Goal: Information Seeking & Learning: Understand process/instructions

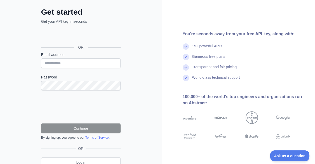
scroll to position [27, 0]
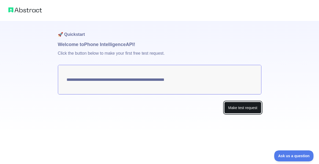
click at [243, 109] on button "Make test request" at bounding box center [242, 108] width 37 height 12
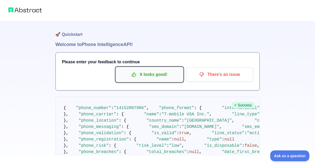
click at [156, 79] on button "It looks good!" at bounding box center [149, 74] width 67 height 15
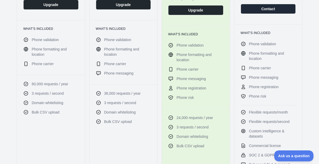
scroll to position [183, 0]
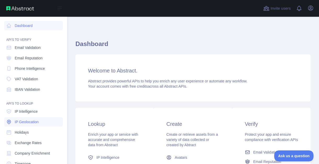
click at [37, 123] on span "IP Geolocation" at bounding box center [27, 121] width 24 height 5
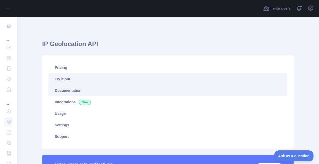
type textarea "**********"
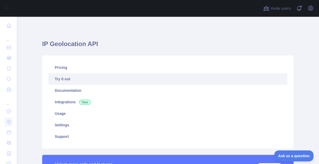
click at [130, 77] on link "Try it out" at bounding box center [167, 79] width 238 height 12
click at [121, 78] on link "Try it out" at bounding box center [167, 79] width 238 height 12
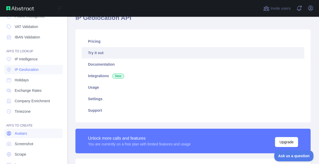
scroll to position [66, 0]
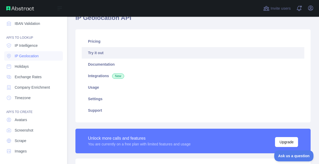
click at [31, 112] on div "API'S TO CREATE" at bounding box center [33, 109] width 59 height 10
click at [28, 121] on link "Avatars" at bounding box center [33, 119] width 59 height 9
click at [27, 120] on link "Avatars" at bounding box center [33, 119] width 59 height 9
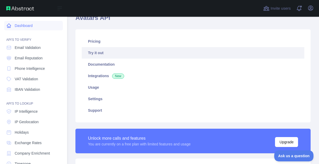
click at [25, 25] on link "Dashboard" at bounding box center [33, 25] width 59 height 9
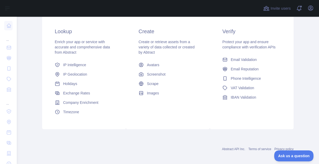
scroll to position [96, 0]
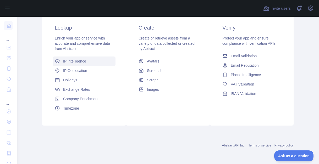
click at [78, 62] on span "IP Intelligence" at bounding box center [74, 61] width 23 height 5
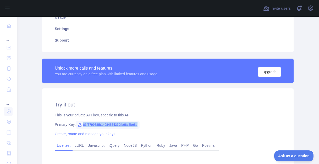
drag, startPoint x: 140, startPoint y: 125, endPoint x: 78, endPoint y: 126, distance: 61.2
click at [78, 126] on div "Primary Key: 81f379968fb14084864330fb98c2be8e" at bounding box center [168, 124] width 226 height 5
copy span "81f379968fb14084864330fb98c2be8e"
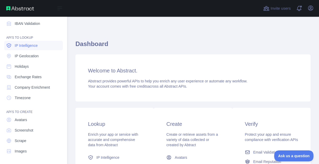
click at [37, 45] on span "IP Intelligence" at bounding box center [26, 45] width 23 height 5
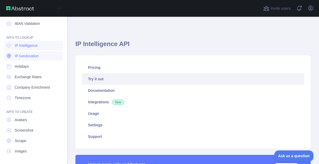
type textarea "**********"
click at [37, 57] on span "IP Geolocation" at bounding box center [27, 55] width 24 height 5
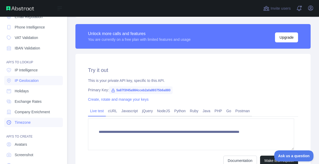
scroll to position [66, 0]
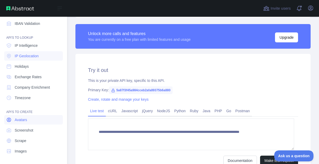
click at [32, 118] on link "Avatars" at bounding box center [33, 119] width 59 height 9
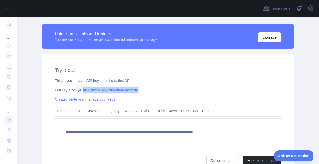
drag, startPoint x: 134, startPoint y: 88, endPoint x: 79, endPoint y: 91, distance: 54.5
click at [79, 91] on span "bf466bf23b614427907c0bd29a54f59b" at bounding box center [108, 90] width 64 height 8
copy span "bf466bf23b614427907c0bd29a54f59b"
click at [183, 112] on link "PHP" at bounding box center [185, 111] width 12 height 8
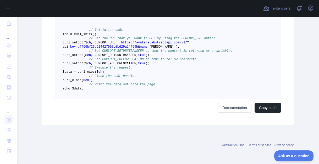
scroll to position [210, 0]
